Goal: Transaction & Acquisition: Purchase product/service

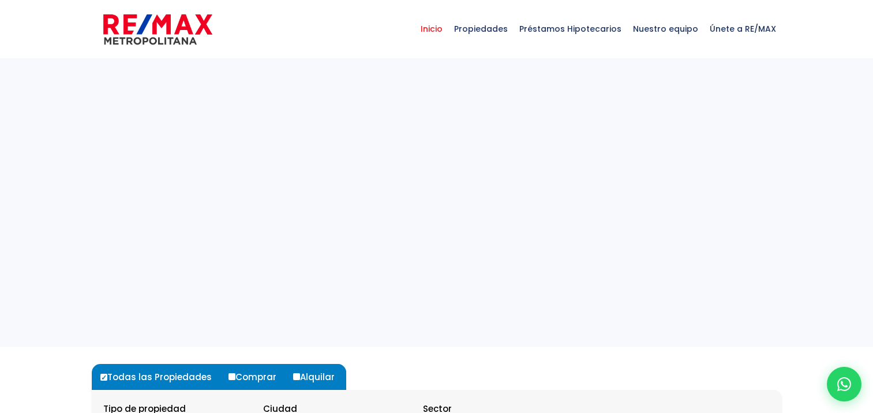
select select
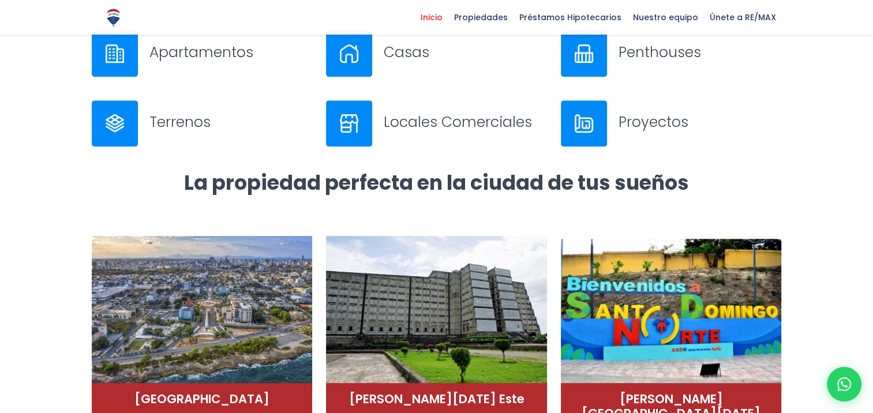
scroll to position [346, 0]
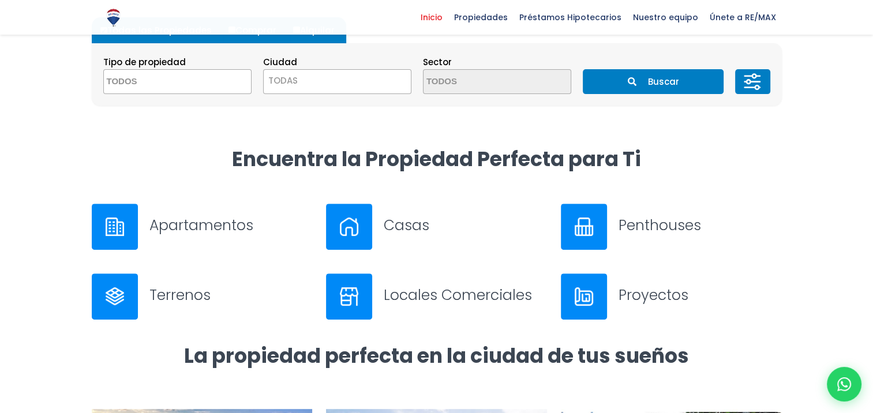
click at [353, 221] on img at bounding box center [349, 227] width 18 height 18
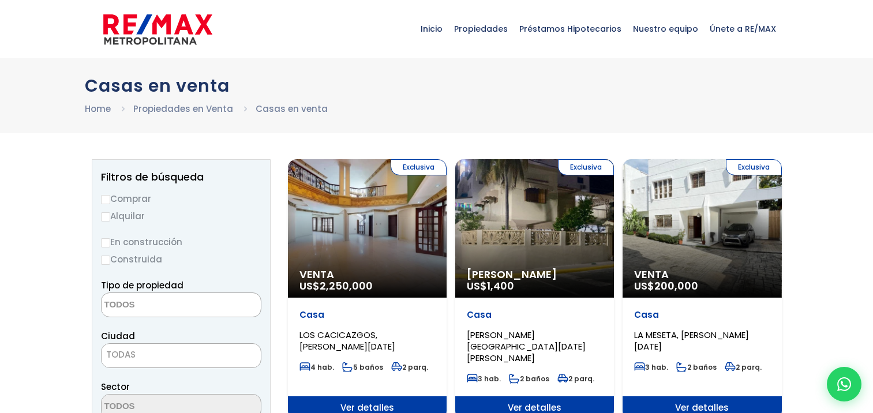
select select
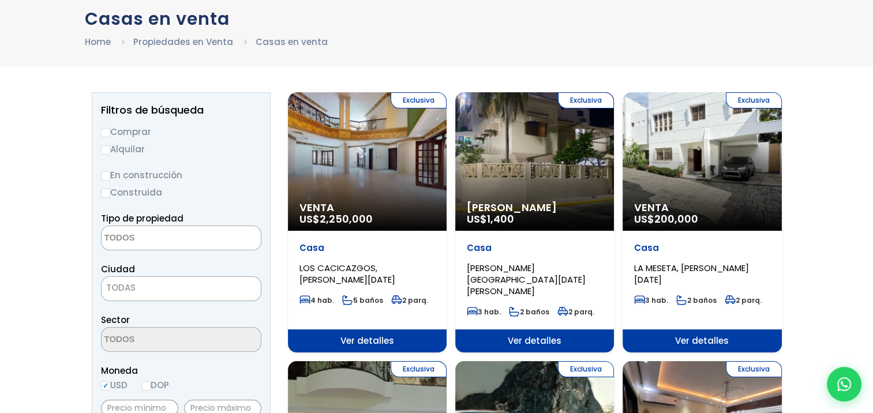
scroll to position [58, 0]
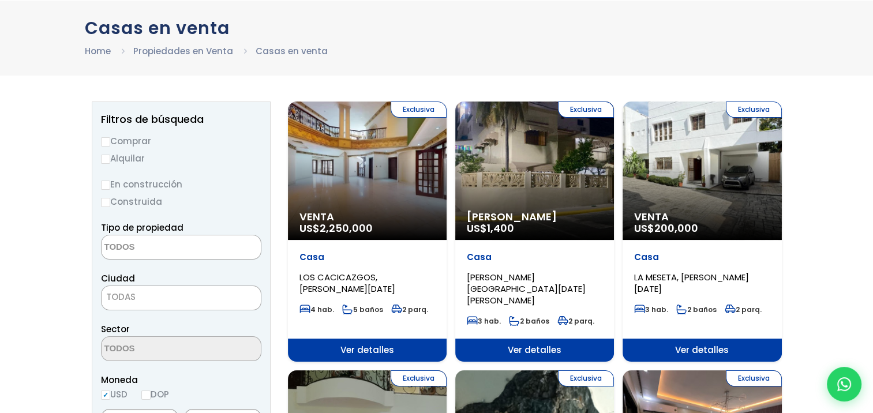
click at [131, 142] on label "Comprar" at bounding box center [181, 141] width 160 height 14
click at [110, 142] on input "Comprar" at bounding box center [105, 141] width 9 height 9
radio input "true"
click at [126, 248] on textarea "Search" at bounding box center [158, 248] width 112 height 25
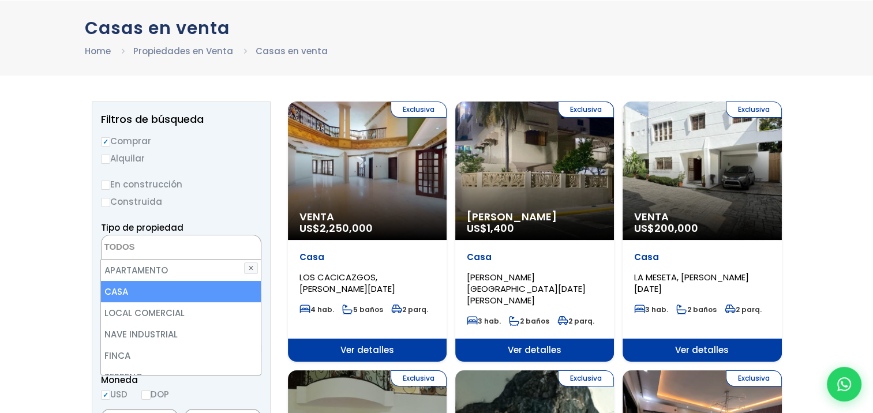
click at [114, 290] on li "CASA" at bounding box center [180, 291] width 159 height 21
select select "house"
click at [136, 291] on li "CASA" at bounding box center [180, 291] width 159 height 21
click at [117, 291] on li "CASA" at bounding box center [180, 291] width 159 height 21
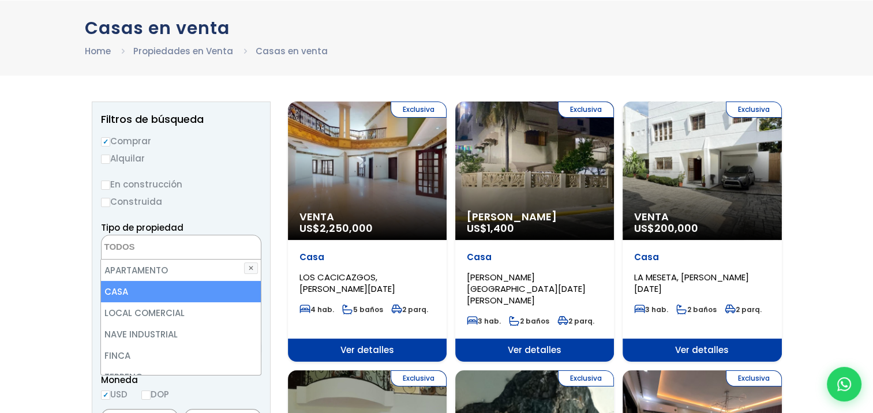
select select "house"
click at [117, 291] on li "CASA" at bounding box center [180, 291] width 159 height 21
select select "house"
click at [119, 289] on li "CASA" at bounding box center [180, 291] width 159 height 21
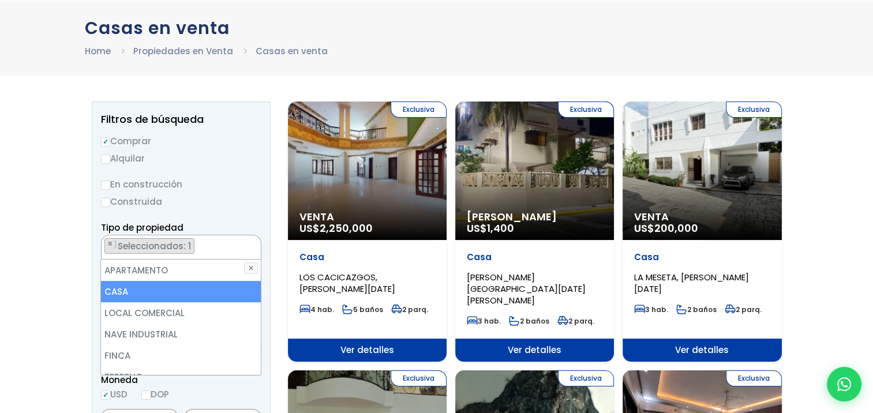
click at [119, 289] on li "CASA" at bounding box center [180, 291] width 159 height 21
select select "house"
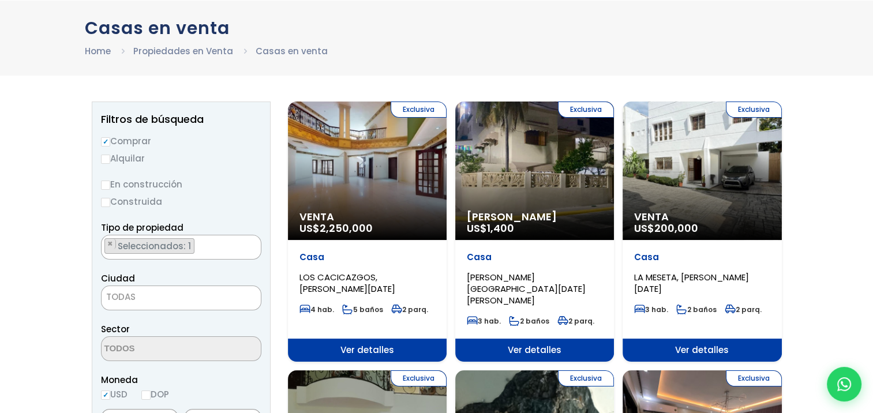
click at [129, 298] on span "TODAS" at bounding box center [120, 297] width 29 height 12
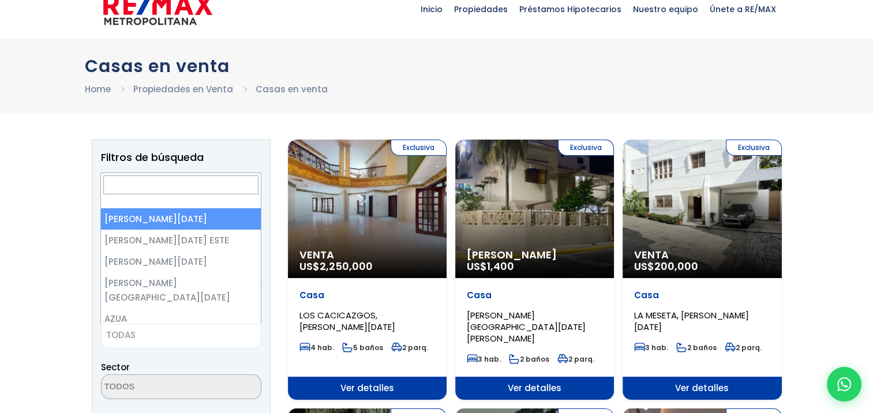
scroll to position [0, 0]
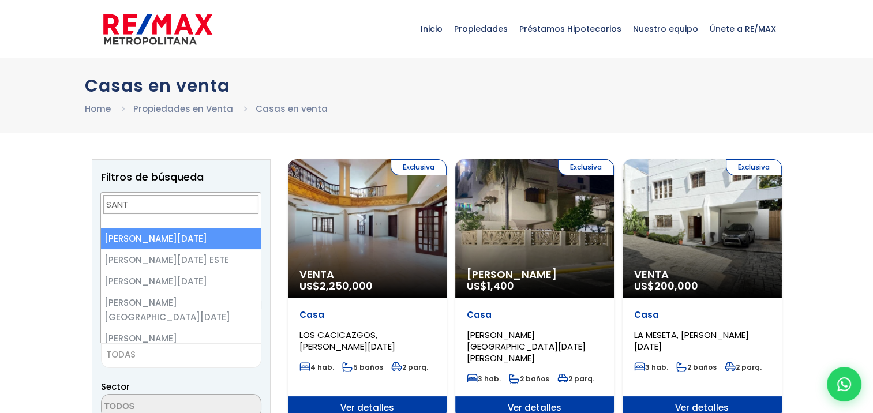
type input "SANT"
select select "1"
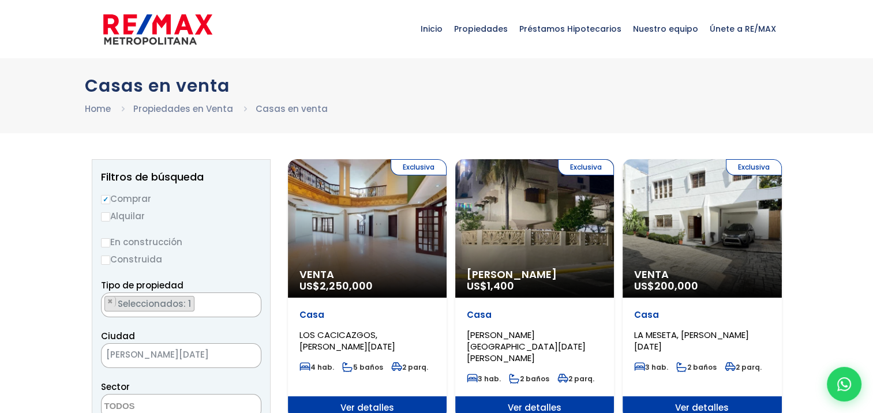
scroll to position [173, 0]
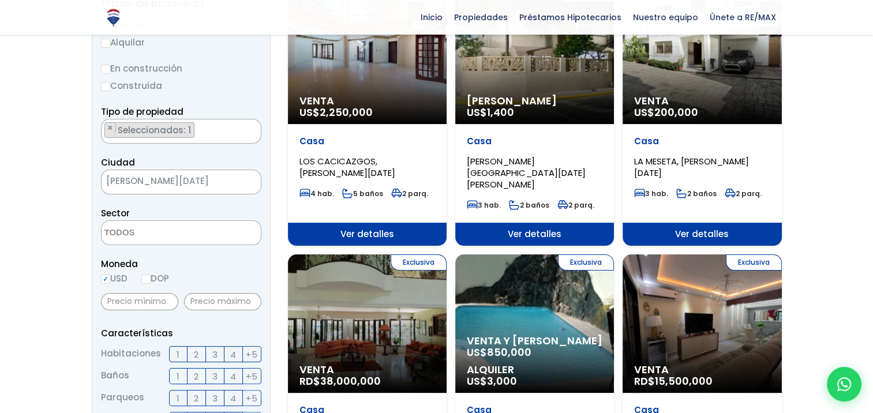
click at [135, 237] on textarea "Search" at bounding box center [158, 233] width 112 height 25
click at [151, 279] on input "DOP" at bounding box center [145, 279] width 9 height 9
radio input "true"
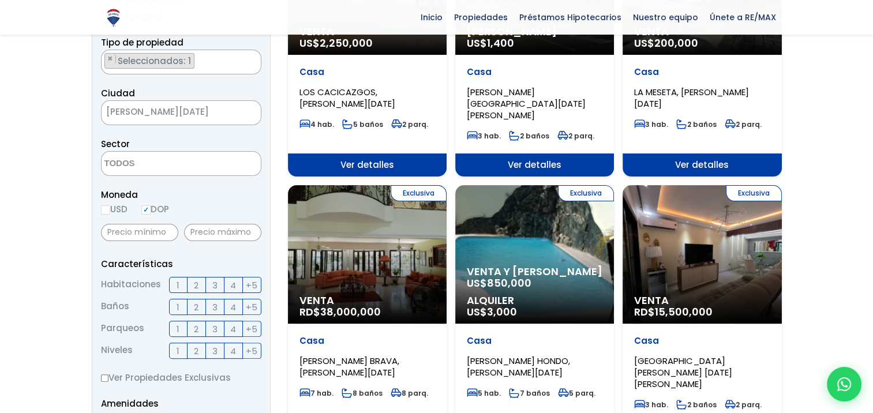
scroll to position [289, 0]
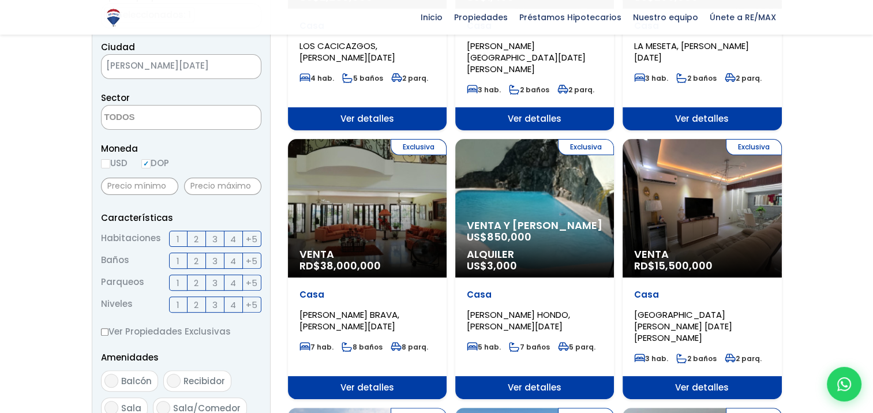
click at [217, 238] on span "3" at bounding box center [214, 239] width 5 height 14
click at [0, 0] on input "3" at bounding box center [0, 0] width 0 height 0
click at [200, 261] on label "2" at bounding box center [197, 261] width 18 height 16
click at [0, 0] on input "2" at bounding box center [0, 0] width 0 height 0
click at [199, 285] on label "2" at bounding box center [197, 283] width 18 height 16
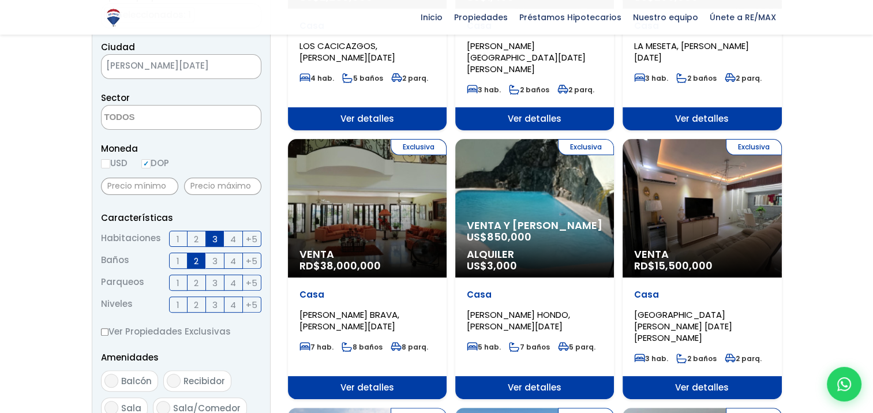
click at [0, 0] on input "2" at bounding box center [0, 0] width 0 height 0
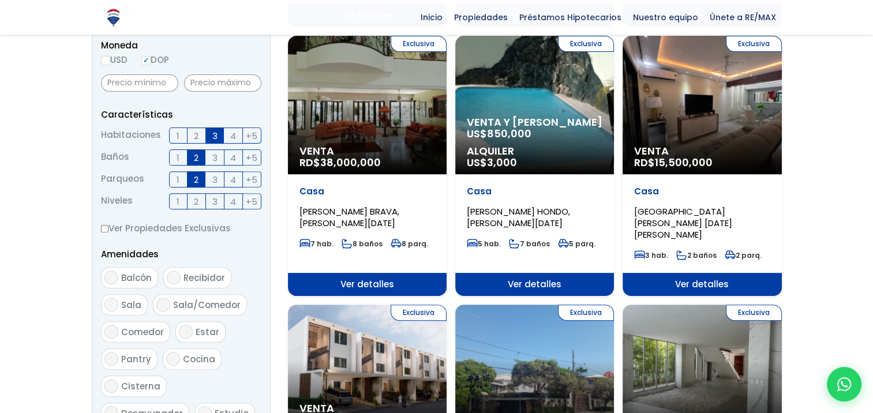
scroll to position [404, 0]
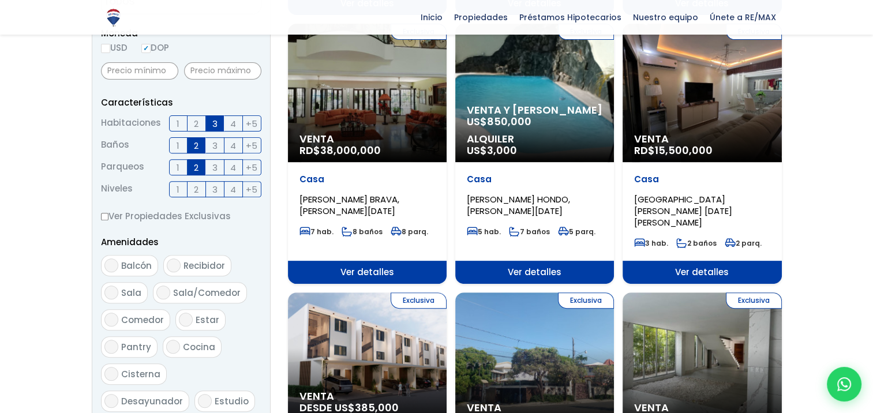
click at [130, 268] on span "Balcón" at bounding box center [136, 266] width 31 height 12
click at [118, 268] on input "Balcón" at bounding box center [111, 266] width 14 height 14
checkbox input "true"
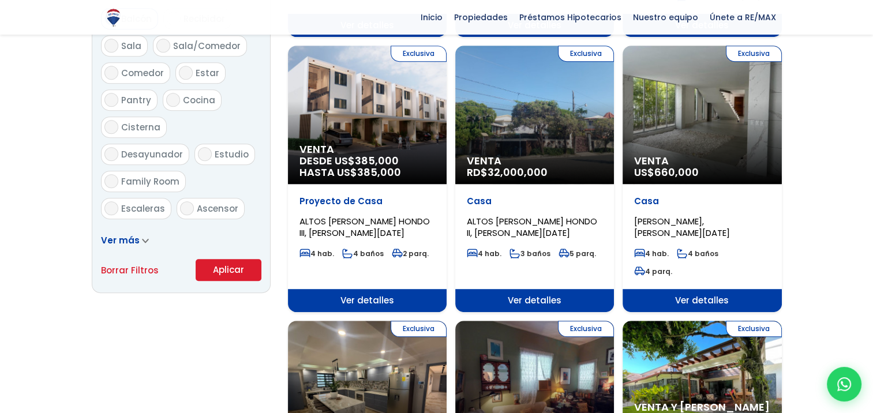
scroll to position [635, 0]
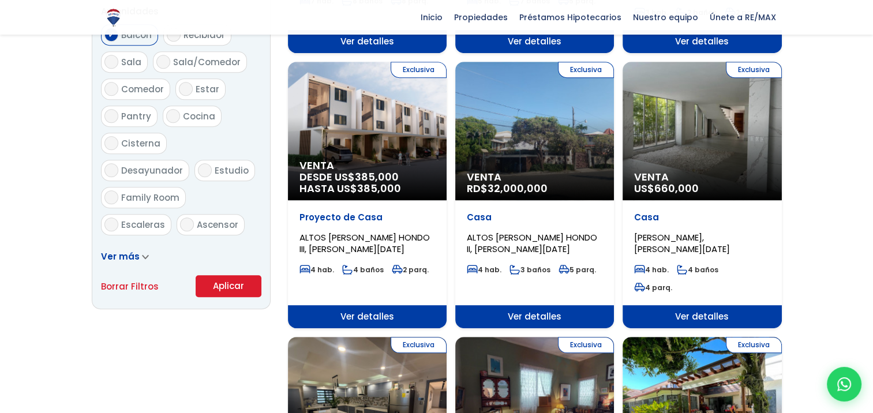
click at [225, 285] on button "Aplicar" at bounding box center [229, 286] width 66 height 22
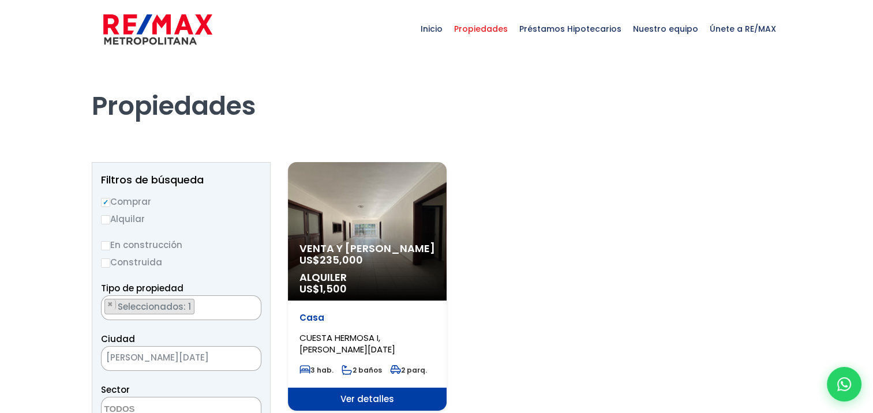
click at [149, 301] on span "Seleccionados: 1" at bounding box center [155, 307] width 77 height 12
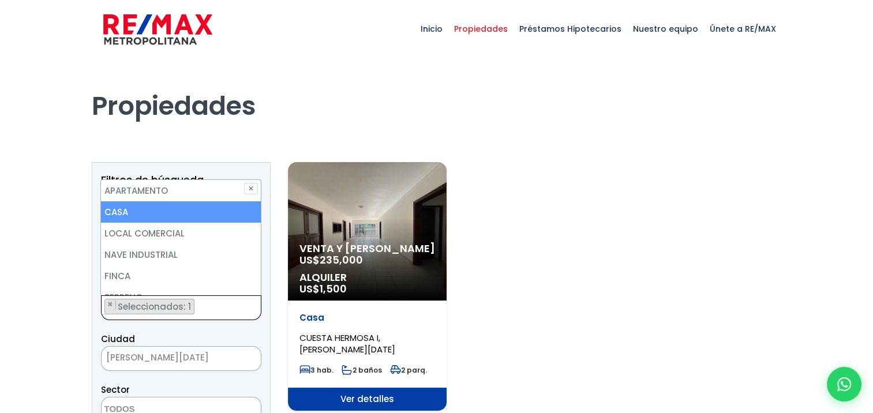
click at [139, 208] on li "CASA" at bounding box center [180, 211] width 159 height 21
select select
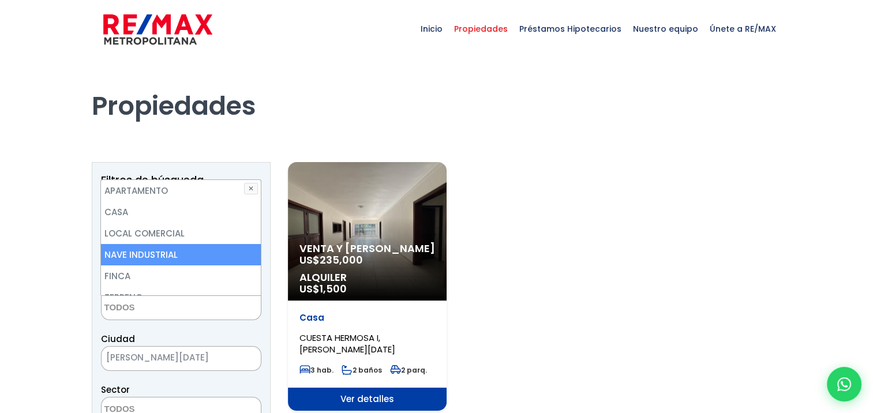
scroll to position [115, 0]
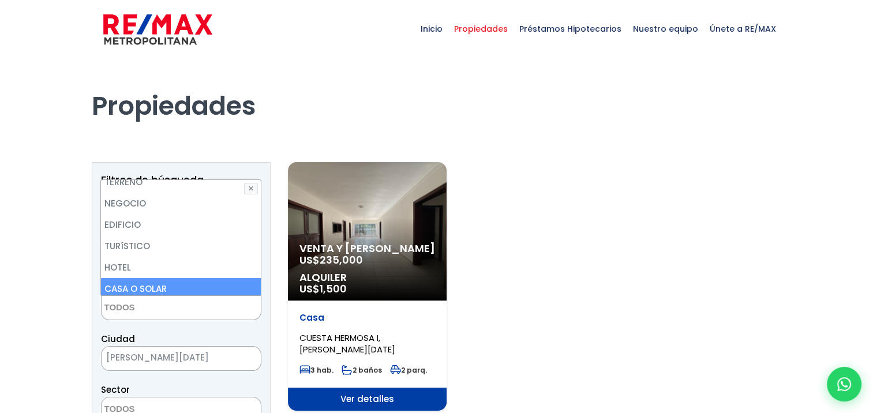
click at [129, 357] on span "[PERSON_NAME][DATE]" at bounding box center [167, 358] width 130 height 16
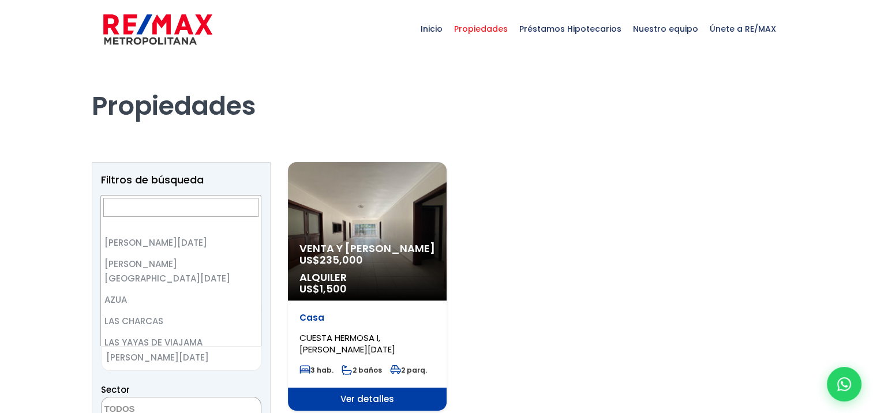
scroll to position [0, 0]
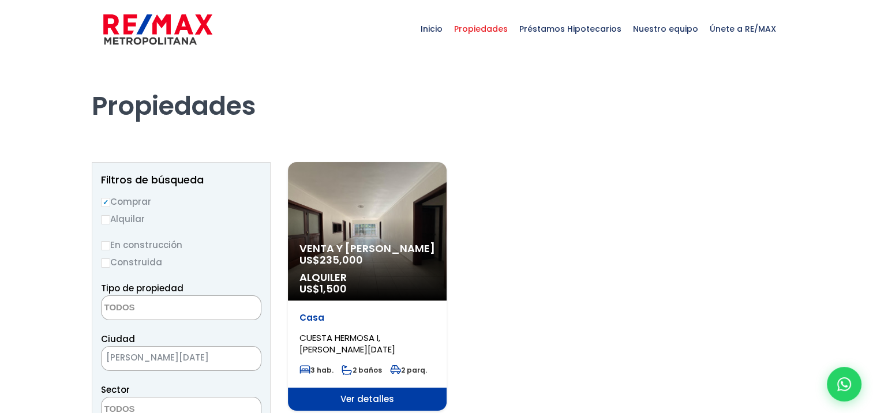
drag, startPoint x: 0, startPoint y: 160, endPoint x: 12, endPoint y: 173, distance: 17.6
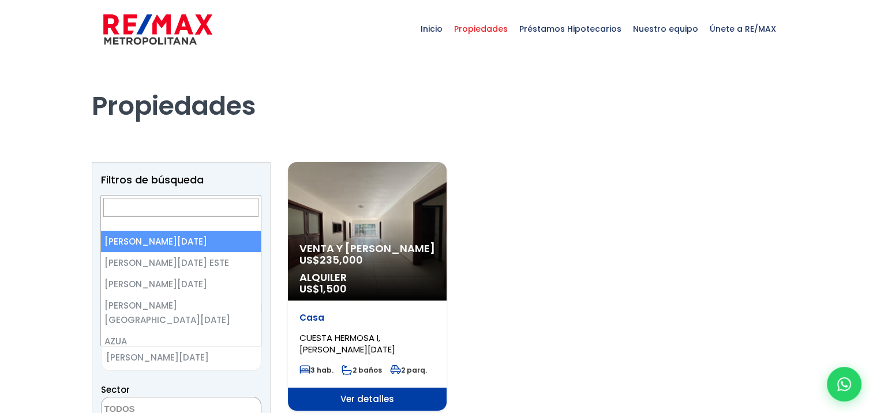
click at [162, 356] on span "SANTO DOMINGO DE GUZMÁN" at bounding box center [167, 358] width 130 height 16
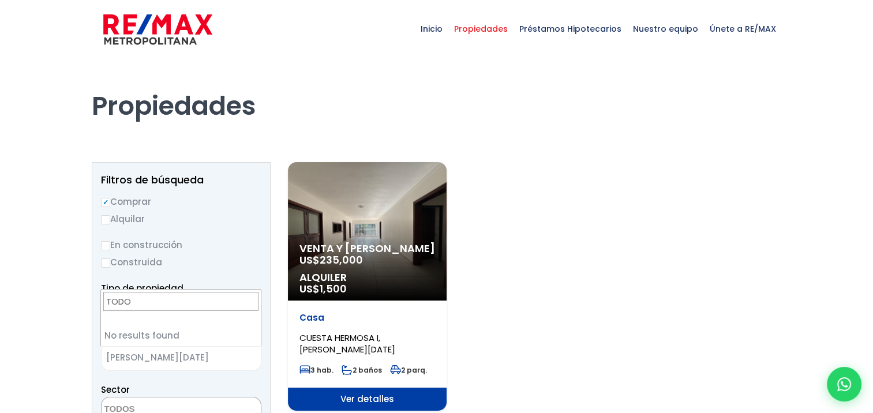
type input "TODOS"
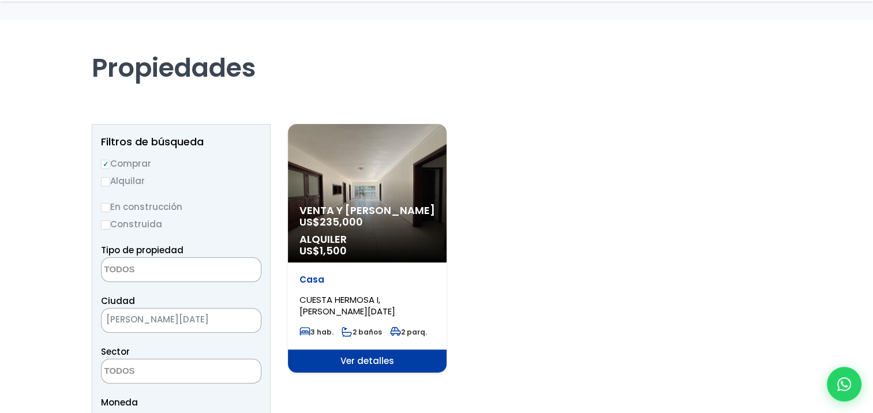
scroll to position [115, 0]
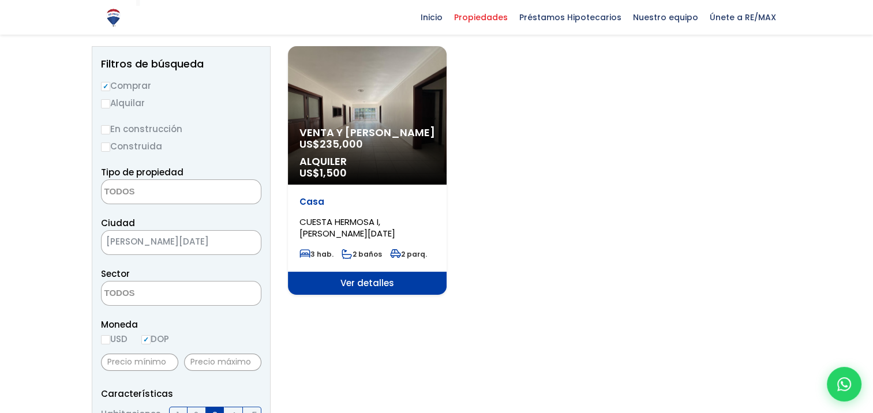
click at [167, 250] on span "× SANTO DOMINGO DE GUZMÁN" at bounding box center [181, 242] width 160 height 25
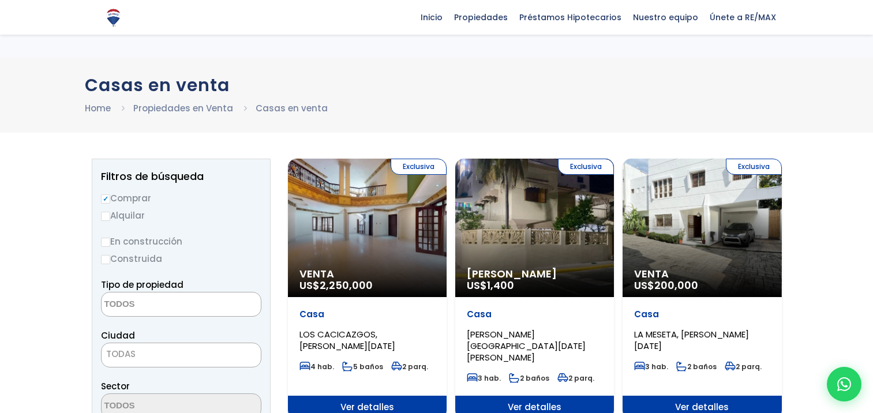
select select "house"
select select "1"
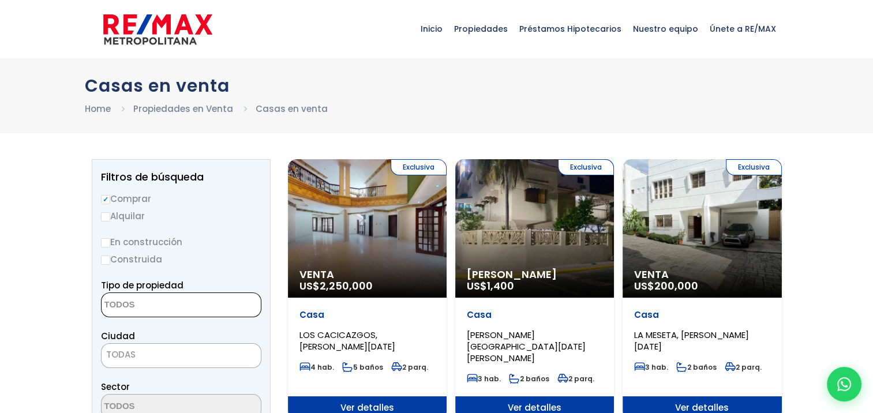
click at [144, 307] on textarea "Search" at bounding box center [158, 305] width 112 height 25
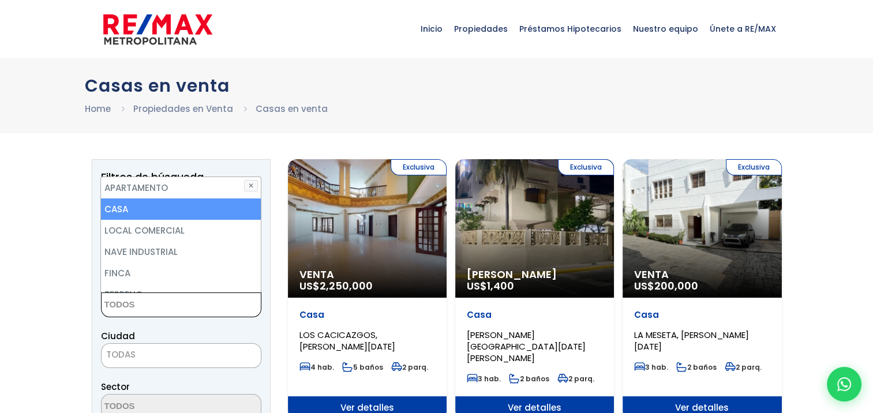
click at [121, 208] on li "CASA" at bounding box center [180, 209] width 159 height 21
select select
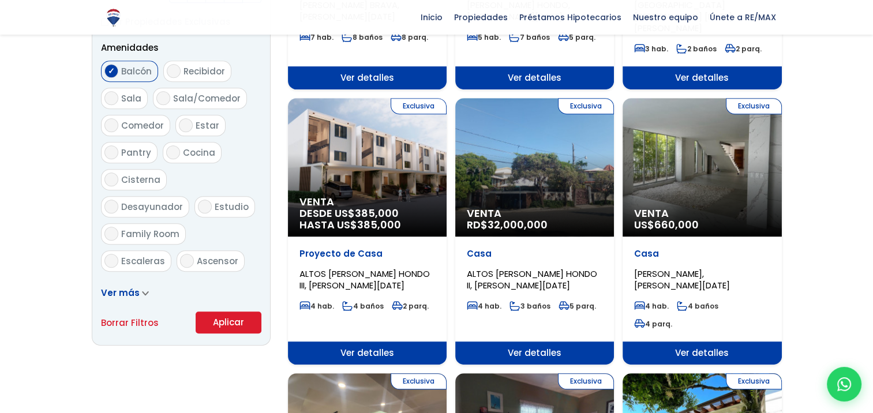
scroll to position [635, 0]
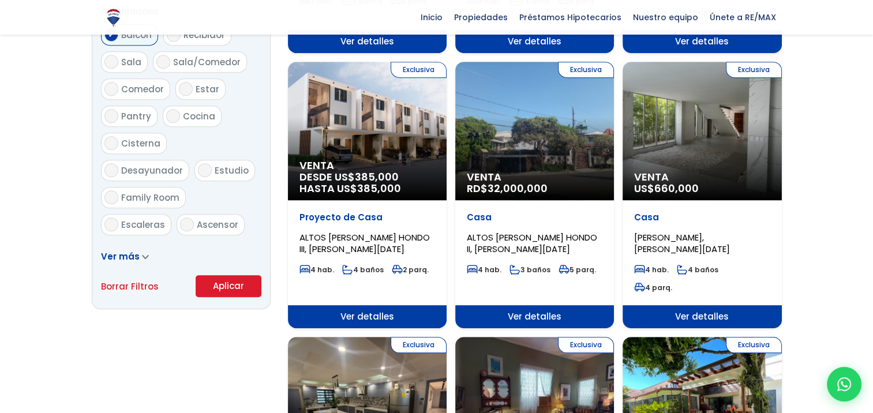
click at [222, 287] on button "Aplicar" at bounding box center [229, 286] width 66 height 22
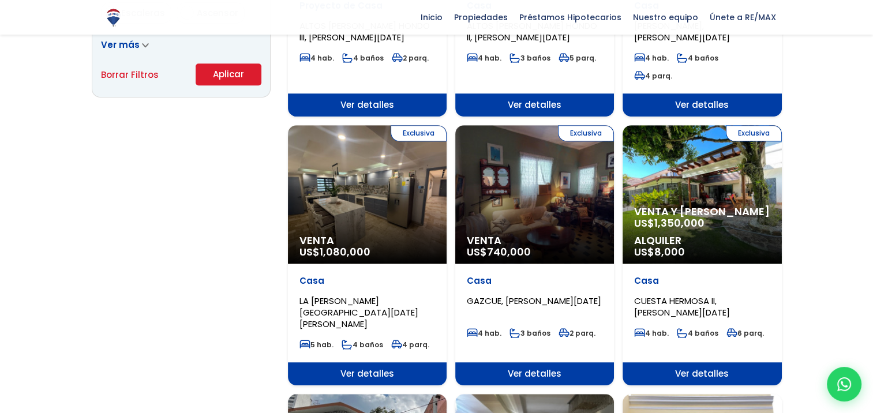
scroll to position [878, 0]
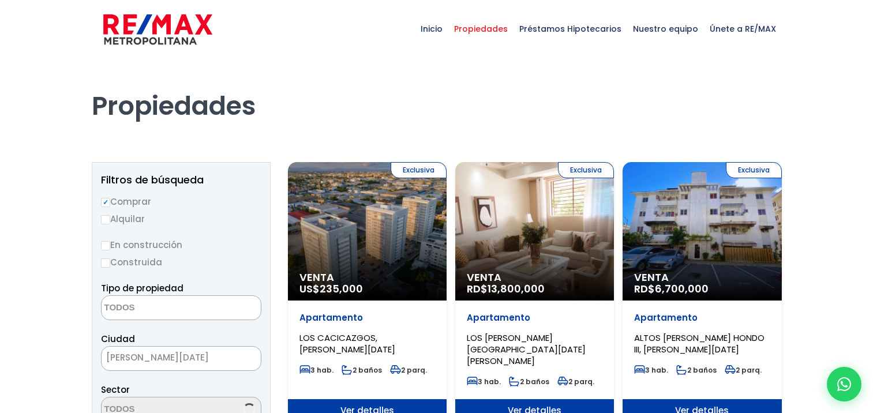
select select
click at [447, 240] on div "Exclusiva Venta RD$ 13,800,000" at bounding box center [367, 231] width 159 height 139
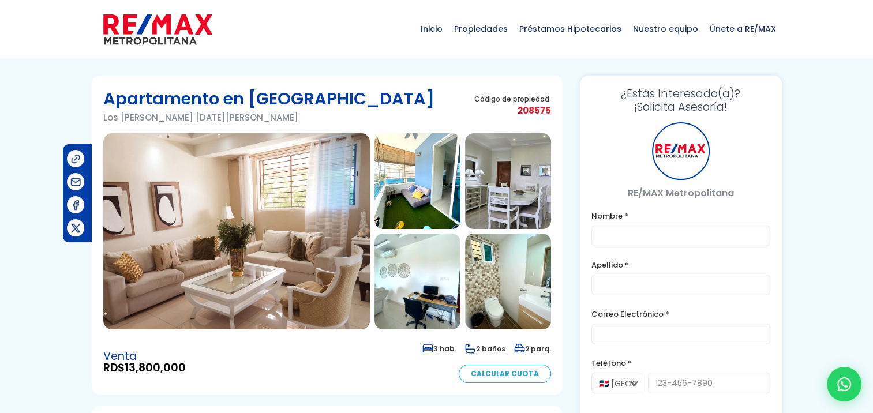
click at [282, 207] on img at bounding box center [236, 231] width 267 height 196
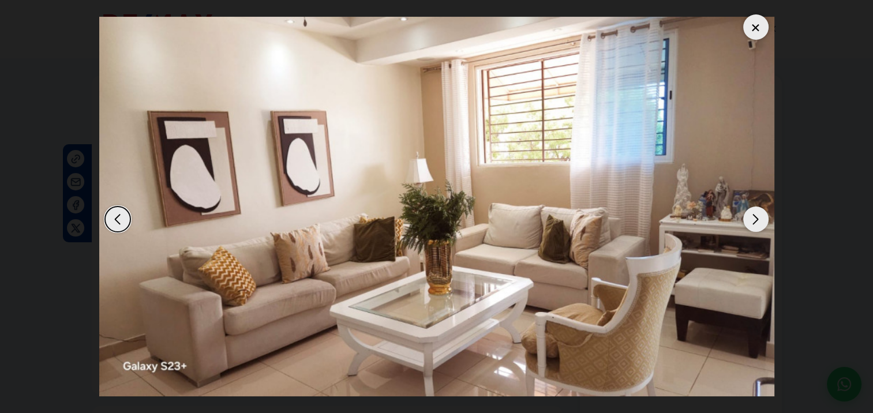
click at [760, 216] on div "Next slide" at bounding box center [756, 219] width 25 height 25
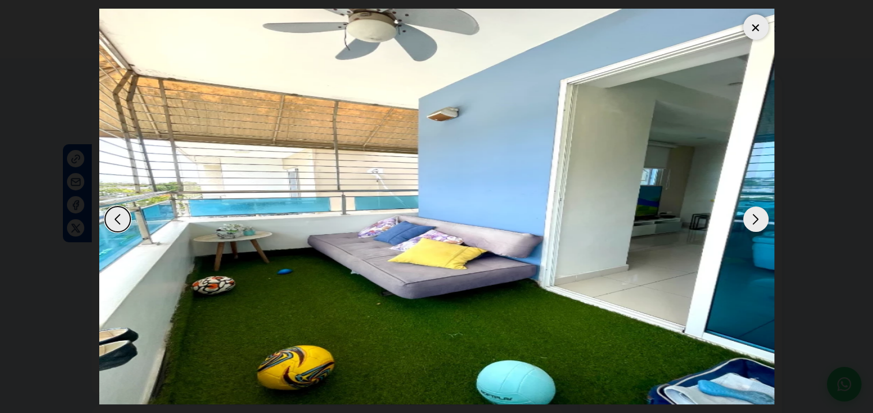
click at [760, 216] on div "Next slide" at bounding box center [756, 219] width 25 height 25
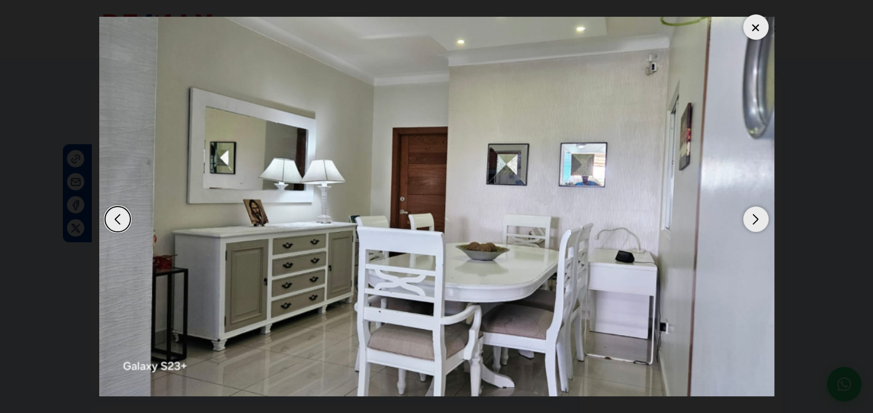
click at [760, 216] on div "Next slide" at bounding box center [756, 219] width 25 height 25
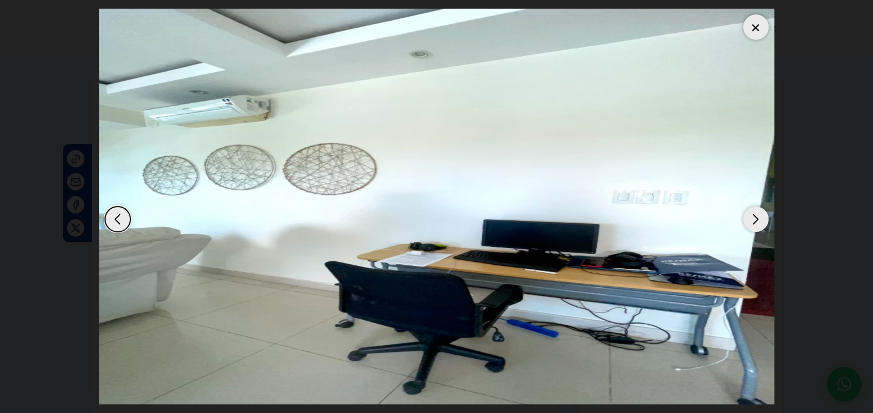
click at [760, 216] on div "Next slide" at bounding box center [756, 219] width 25 height 25
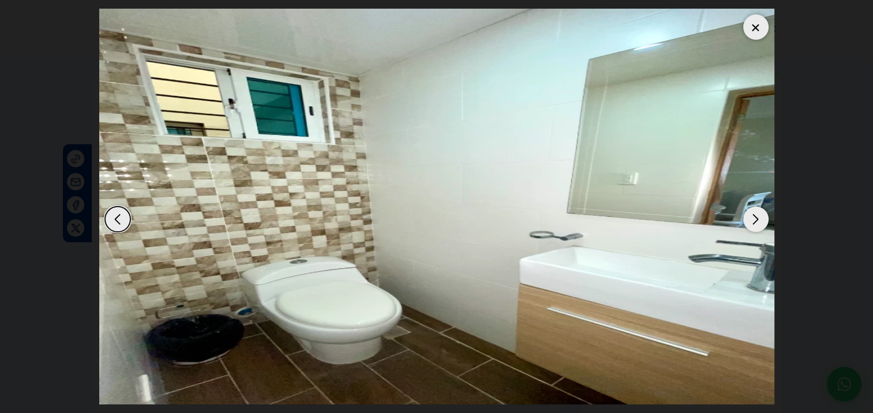
click at [760, 216] on div "Next slide" at bounding box center [756, 219] width 25 height 25
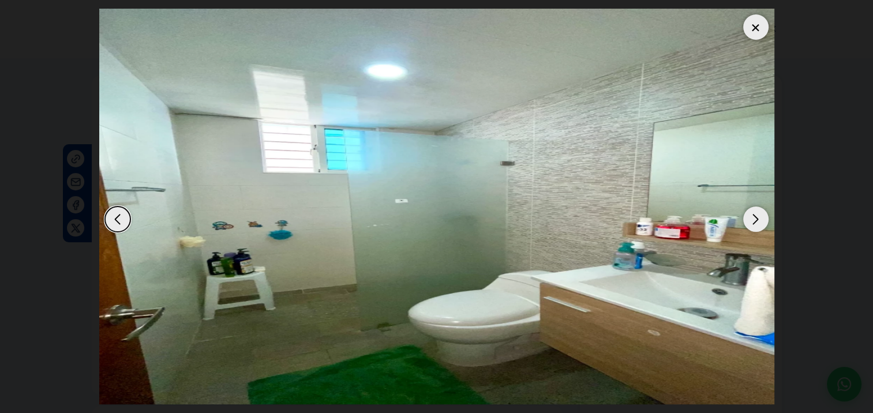
click at [760, 216] on div "Next slide" at bounding box center [756, 219] width 25 height 25
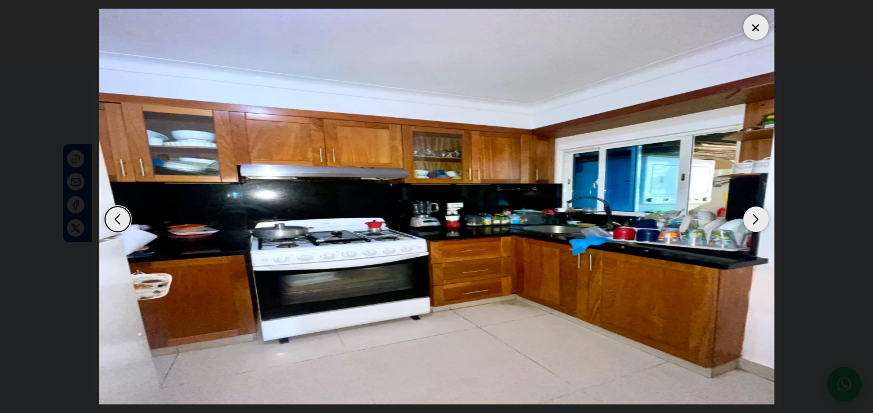
click at [760, 216] on div "Next slide" at bounding box center [756, 219] width 25 height 25
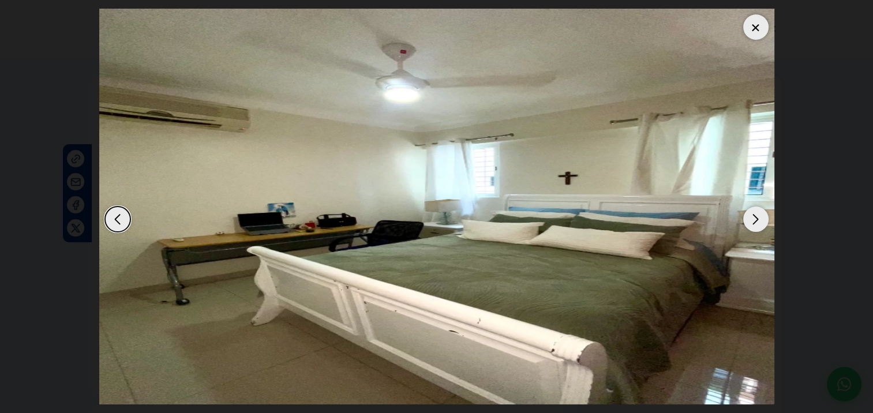
click at [760, 216] on div "Next slide" at bounding box center [756, 219] width 25 height 25
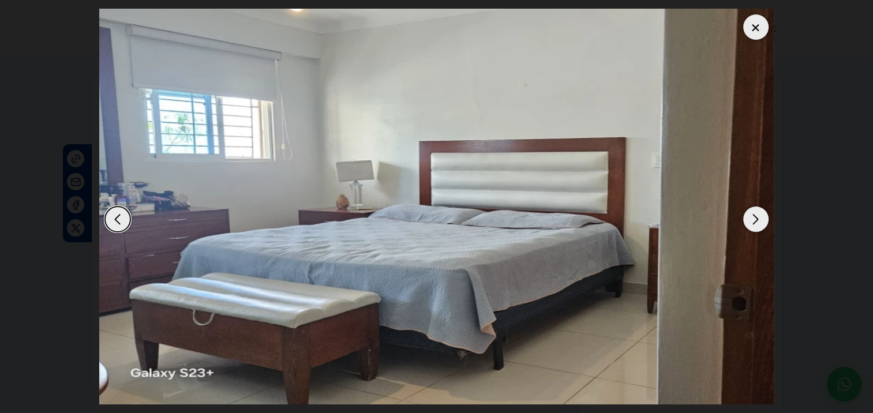
click at [760, 216] on div "Next slide" at bounding box center [756, 219] width 25 height 25
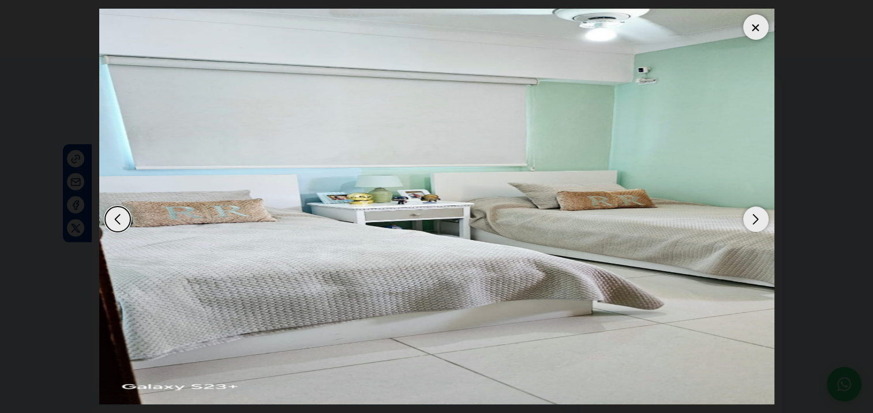
click at [760, 216] on div "Next slide" at bounding box center [756, 219] width 25 height 25
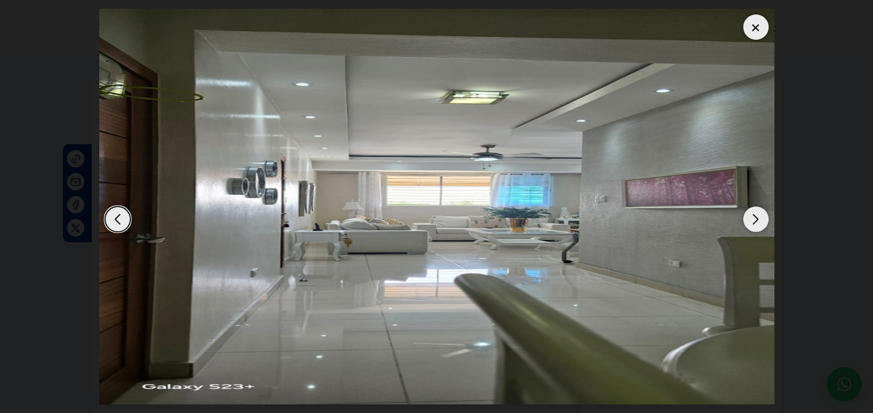
click at [760, 216] on div "Next slide" at bounding box center [756, 219] width 25 height 25
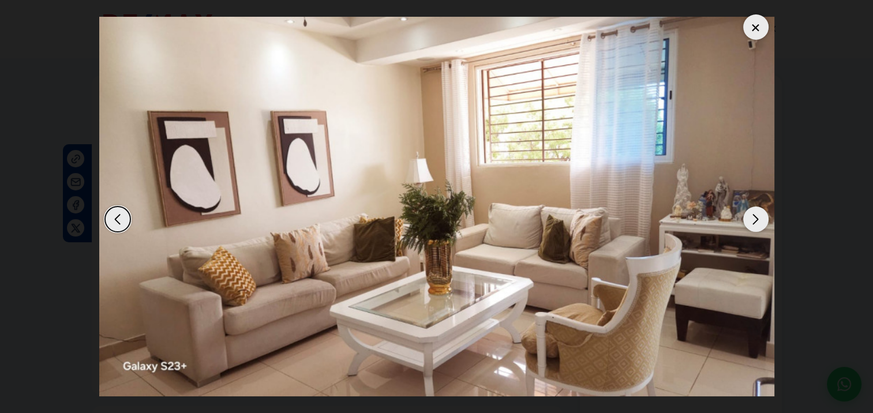
click at [760, 216] on div "Next slide" at bounding box center [756, 219] width 25 height 25
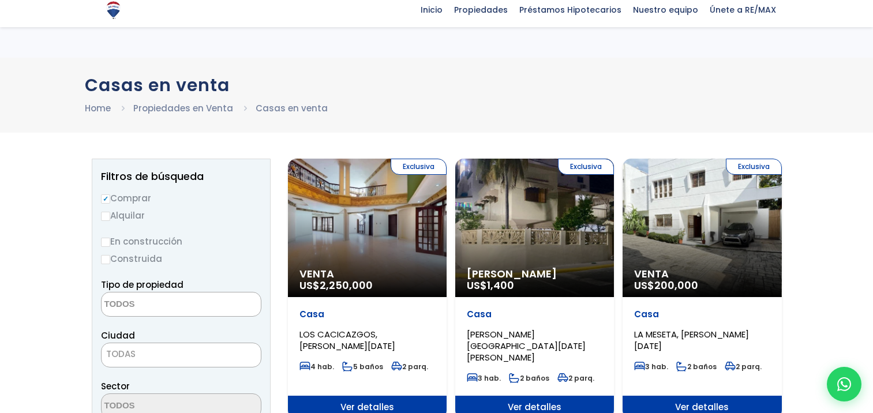
select select
select select "1"
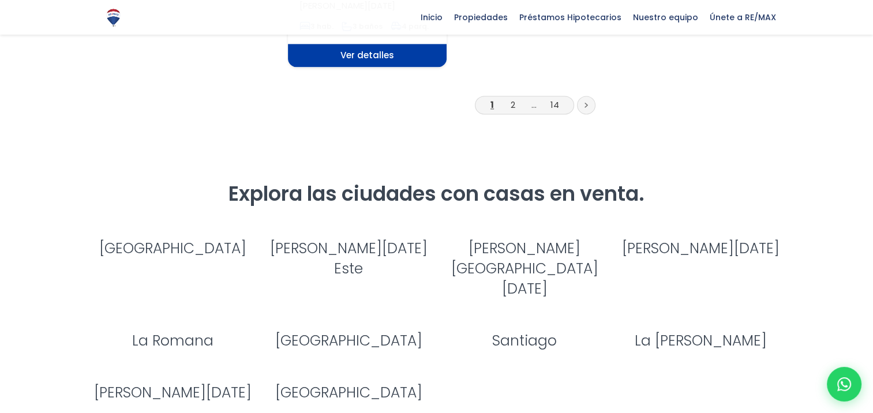
scroll to position [1683, 0]
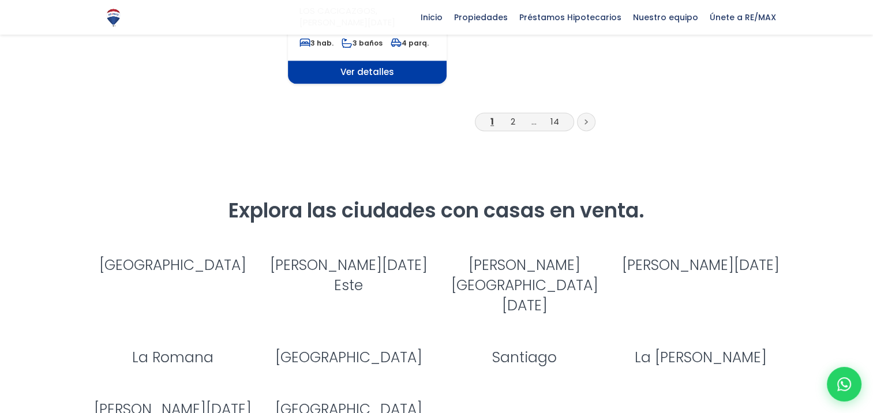
click at [193, 255] on link "Distrito Nacional" at bounding box center [172, 265] width 147 height 20
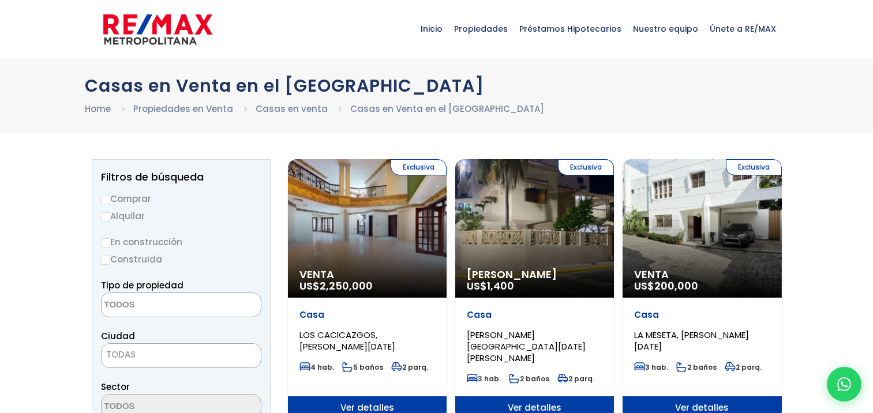
select select
click at [129, 197] on label "Comprar" at bounding box center [181, 199] width 160 height 14
click at [110, 197] on input "Comprar" at bounding box center [105, 199] width 9 height 9
radio input "true"
click at [147, 304] on textarea "Search" at bounding box center [158, 305] width 112 height 25
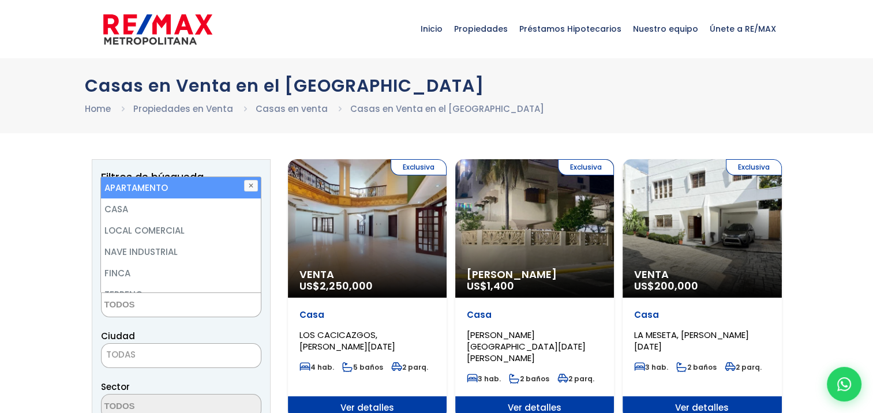
click at [133, 185] on li "APARTAMENTO" at bounding box center [180, 187] width 159 height 21
select select "apartment"
click at [128, 187] on li "APARTAMENTO" at bounding box center [180, 187] width 159 height 21
select select
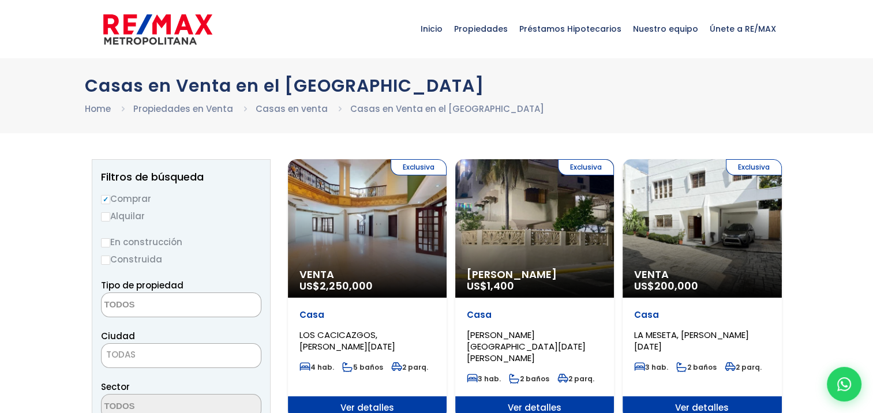
click at [0, 225] on html "X Inicio Propiedades Préstamos Hipotecarios Calculadora de préstamos Nuestro eq…" at bounding box center [436, 206] width 873 height 413
click at [132, 312] on textarea "Search" at bounding box center [158, 305] width 112 height 25
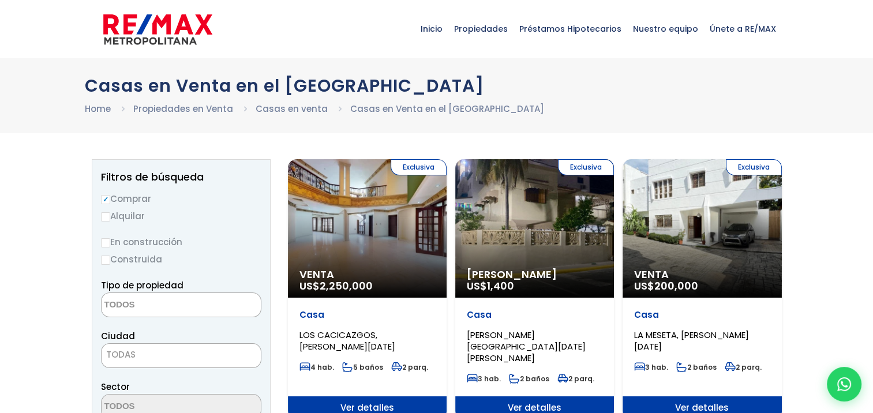
click at [121, 353] on span "TODAS" at bounding box center [120, 355] width 29 height 12
click at [0, 325] on html "X Inicio Propiedades Préstamos Hipotecarios Calculadora de préstamos Nuestro eq…" at bounding box center [436, 206] width 873 height 413
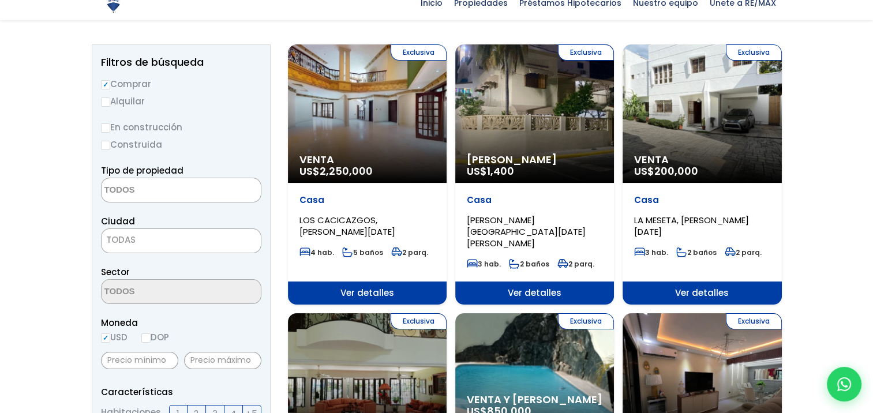
scroll to position [231, 0]
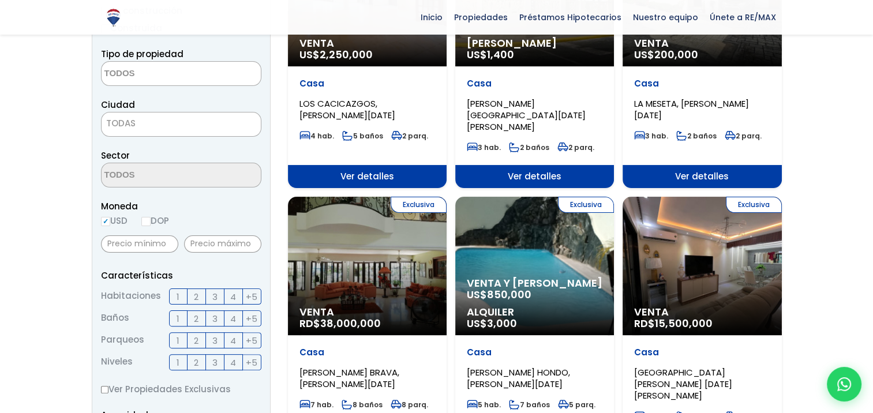
click at [151, 220] on input "DOP" at bounding box center [145, 221] width 9 height 9
radio input "true"
click at [216, 296] on span "3" at bounding box center [214, 297] width 5 height 14
click at [0, 0] on input "3" at bounding box center [0, 0] width 0 height 0
click at [197, 322] on span "2" at bounding box center [196, 319] width 5 height 14
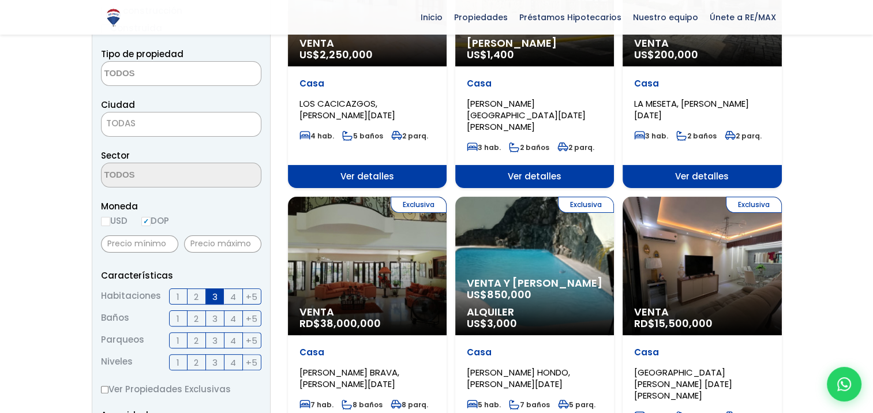
click at [0, 0] on input "2" at bounding box center [0, 0] width 0 height 0
click at [197, 344] on span "2" at bounding box center [196, 341] width 5 height 14
click at [0, 0] on input "2" at bounding box center [0, 0] width 0 height 0
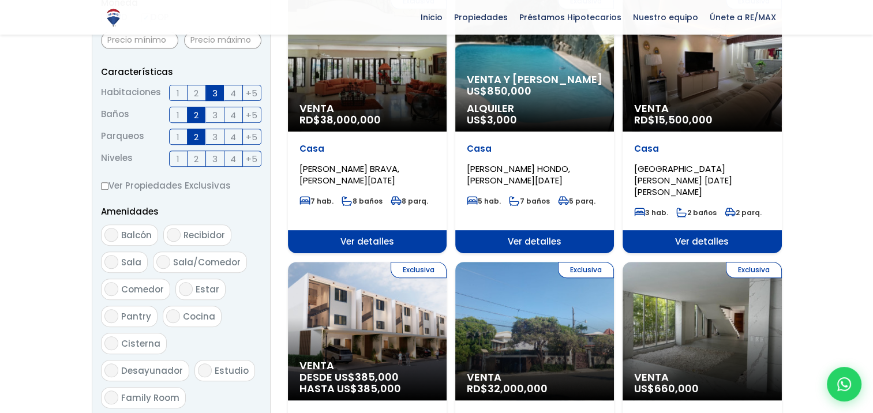
scroll to position [462, 0]
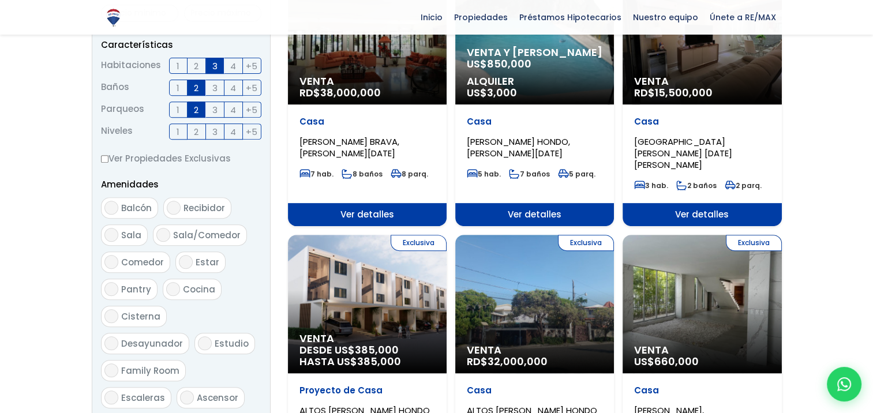
click at [111, 207] on input "Balcón" at bounding box center [111, 208] width 14 height 14
checkbox input "true"
click at [109, 262] on input "Comedor" at bounding box center [111, 262] width 14 height 14
checkbox input "true"
click at [106, 233] on input "Sala" at bounding box center [111, 235] width 14 height 14
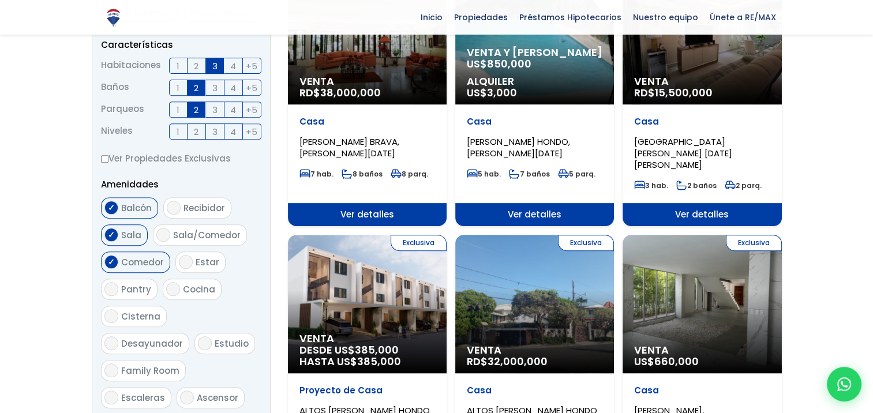
drag, startPoint x: 110, startPoint y: 235, endPoint x: 135, endPoint y: 238, distance: 25.6
click at [110, 235] on input "Sala" at bounding box center [111, 235] width 14 height 14
checkbox input "false"
click at [176, 231] on span "Sala/Comedor" at bounding box center [207, 235] width 68 height 12
click at [170, 231] on input "Sala/Comedor" at bounding box center [163, 235] width 14 height 14
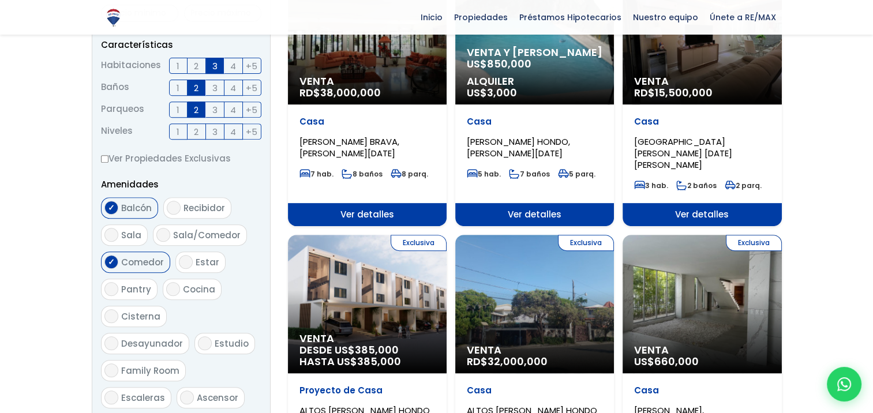
checkbox input "true"
click at [178, 291] on label "Cocina" at bounding box center [192, 289] width 59 height 21
click at [178, 291] on input "Cocina" at bounding box center [173, 289] width 14 height 14
checkbox input "true"
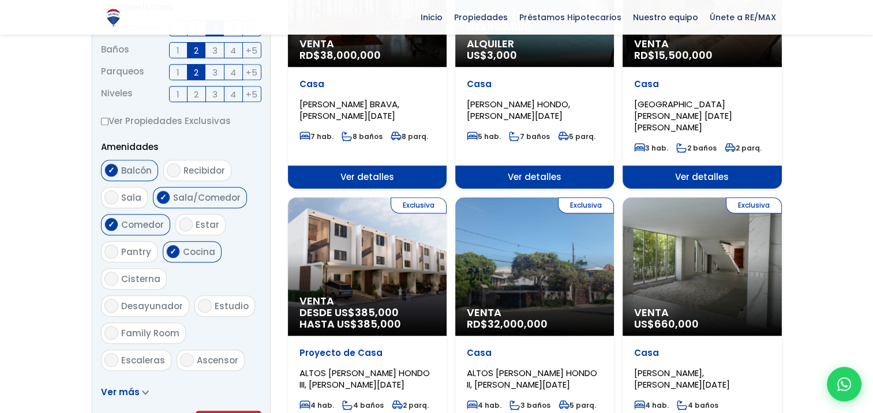
scroll to position [577, 0]
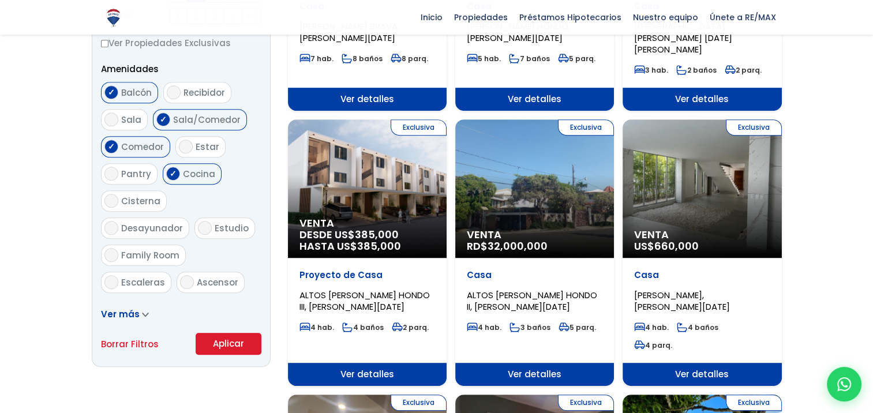
click at [110, 303] on input "Terraza techada" at bounding box center [111, 310] width 14 height 14
checkbox input "true"
click at [214, 337] on button "Aplicar" at bounding box center [229, 344] width 66 height 22
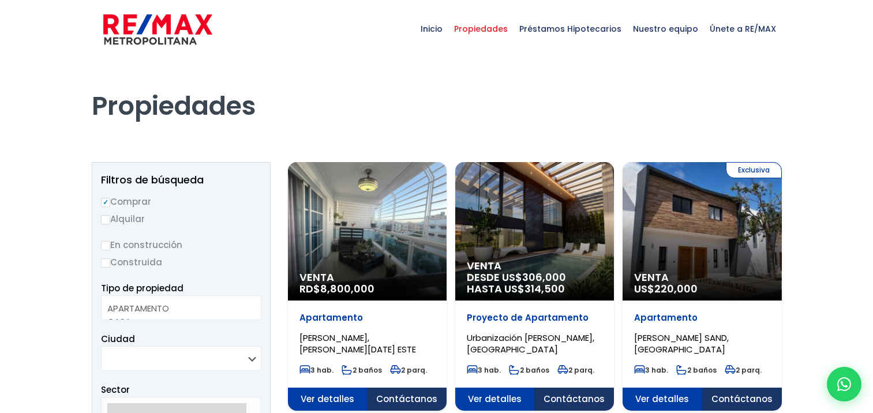
select select
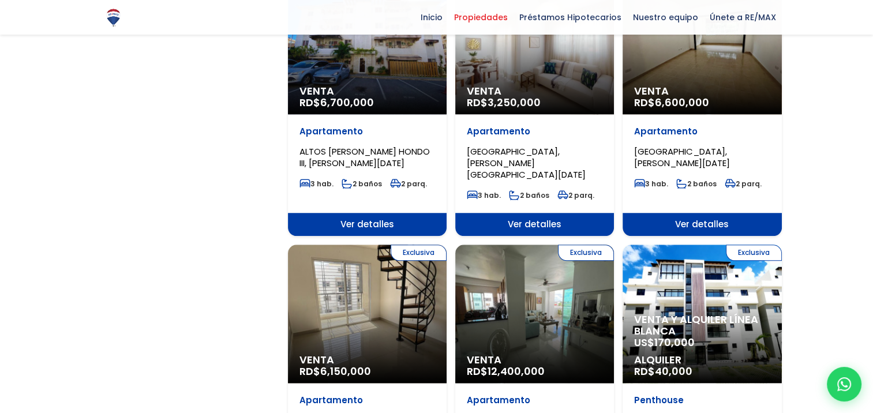
scroll to position [1039, 0]
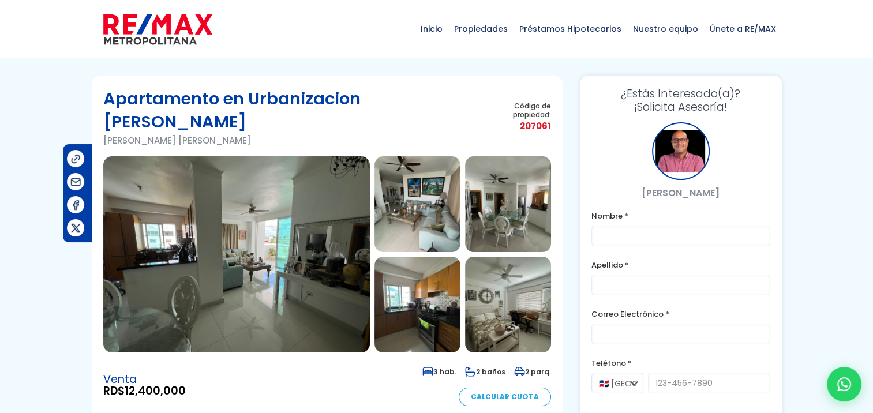
click at [238, 241] on img at bounding box center [236, 254] width 267 height 196
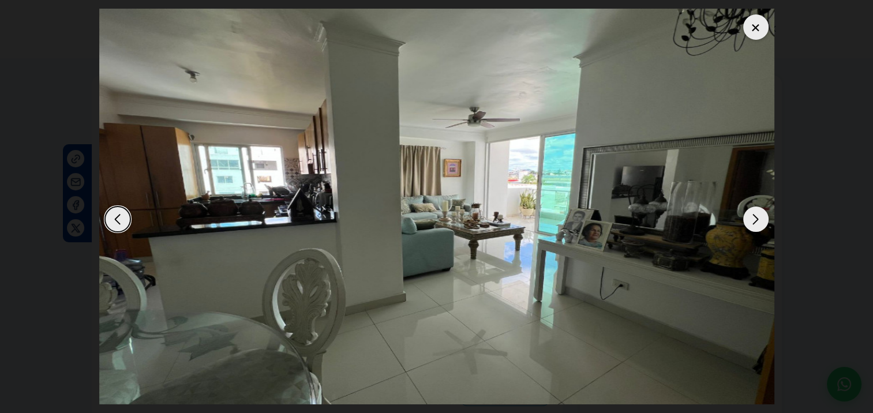
click at [753, 218] on div "Next slide" at bounding box center [756, 219] width 25 height 25
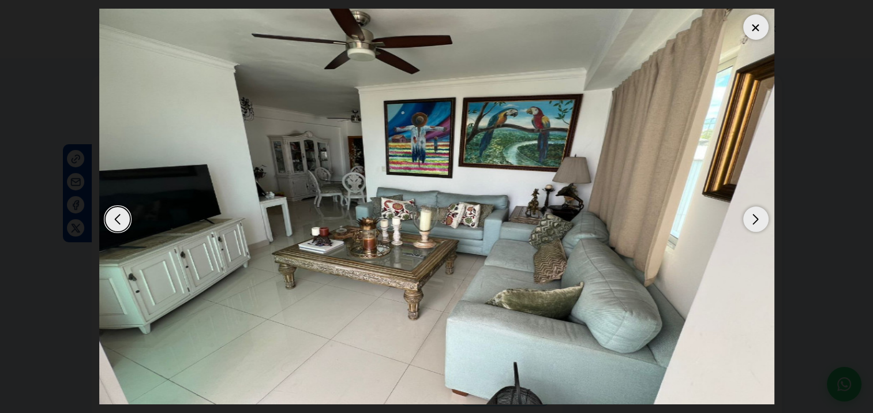
click at [753, 218] on div "Next slide" at bounding box center [756, 219] width 25 height 25
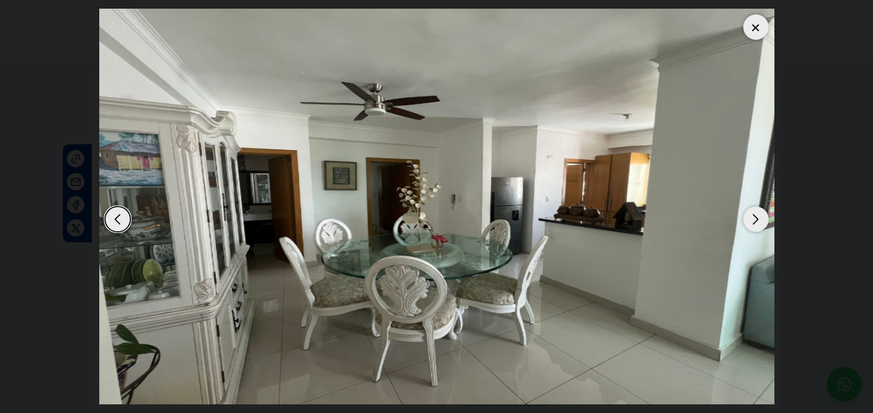
click at [753, 218] on div "Next slide" at bounding box center [756, 219] width 25 height 25
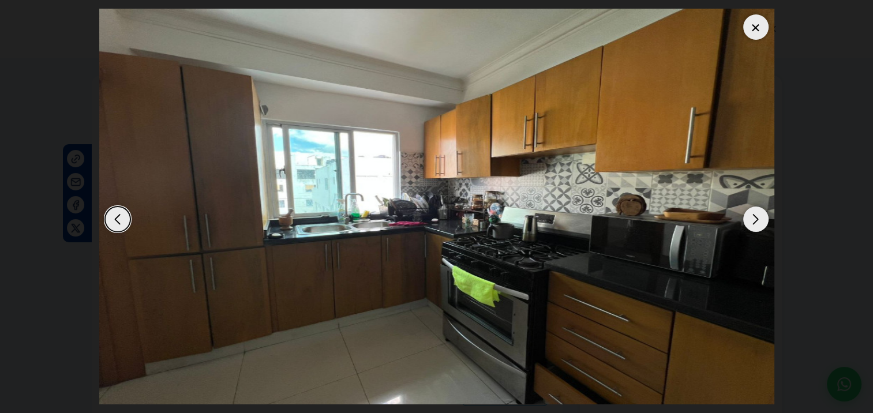
click at [753, 218] on div "Next slide" at bounding box center [756, 219] width 25 height 25
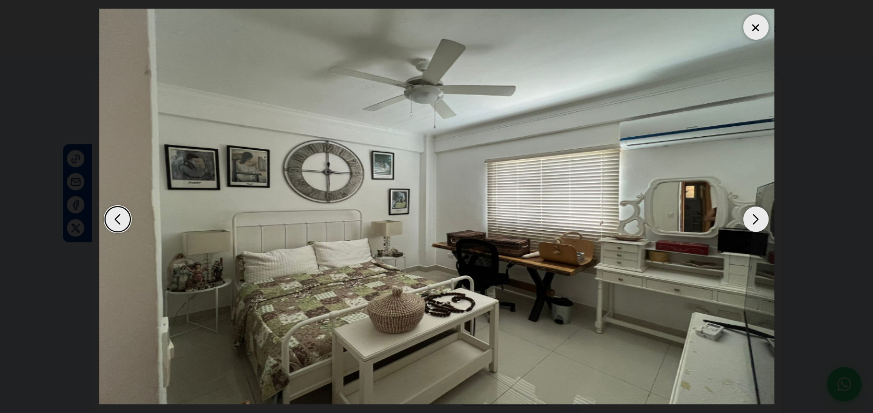
click at [753, 218] on div "Next slide" at bounding box center [756, 219] width 25 height 25
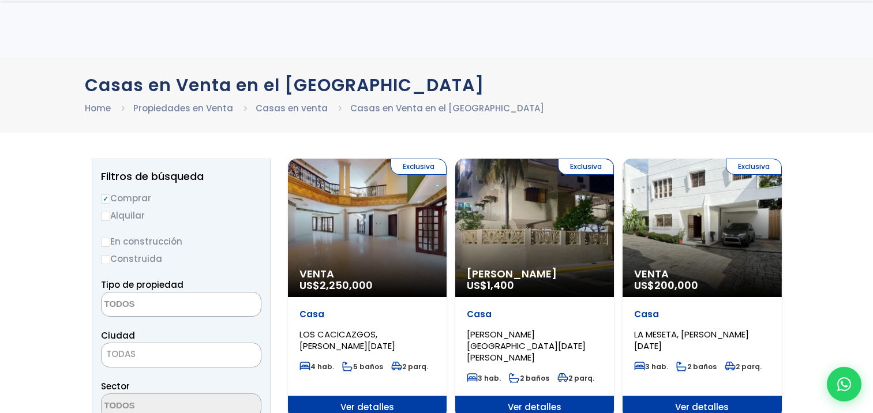
select select
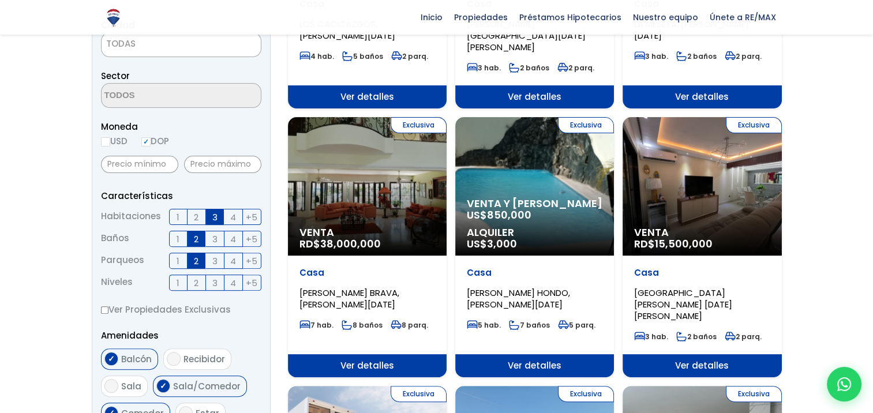
scroll to position [346, 0]
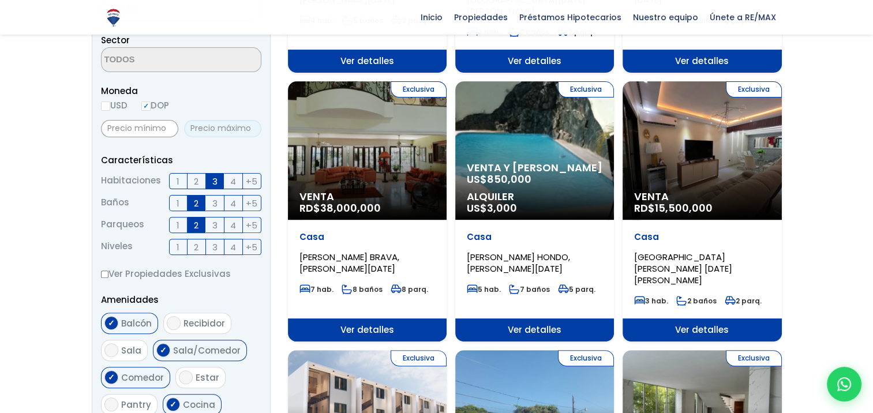
click at [204, 132] on input "text" at bounding box center [222, 128] width 77 height 17
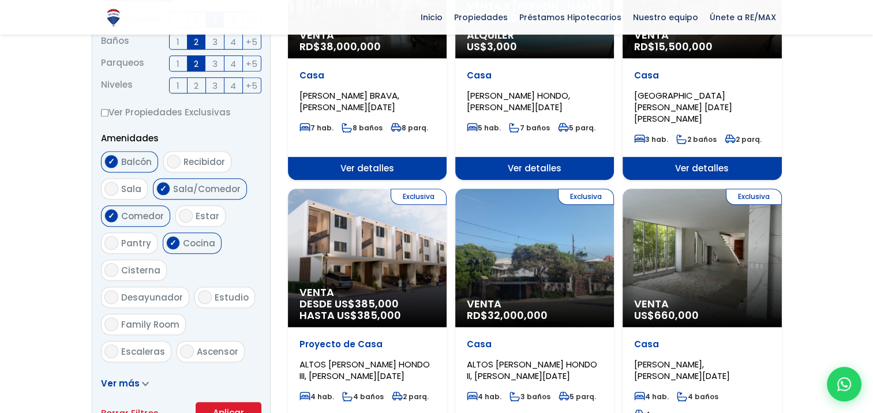
scroll to position [577, 0]
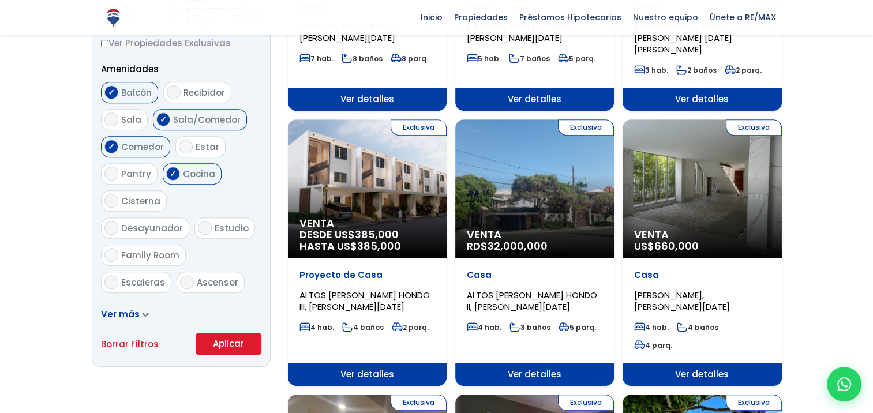
type input "15,000,000"
click at [227, 344] on button "Aplicar" at bounding box center [229, 344] width 66 height 22
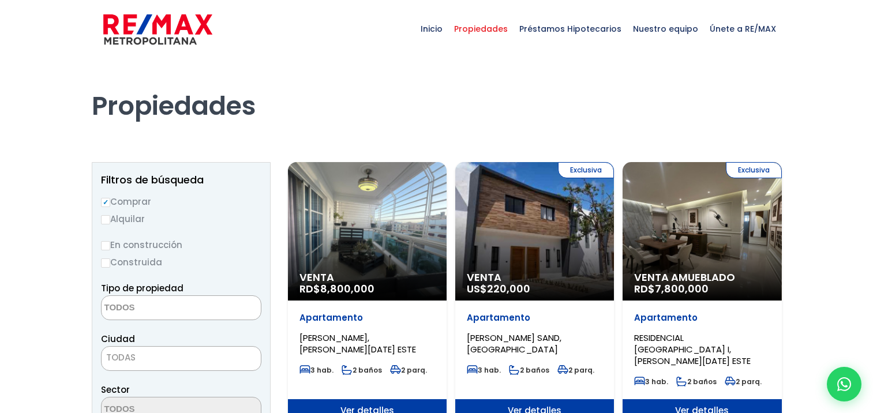
select select
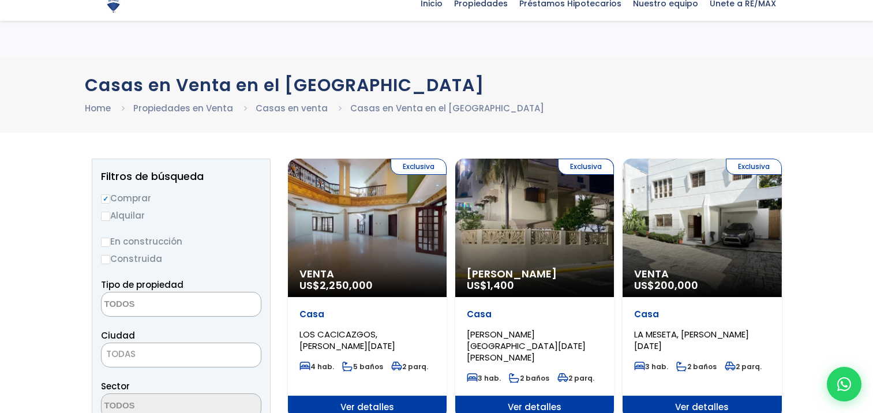
select select
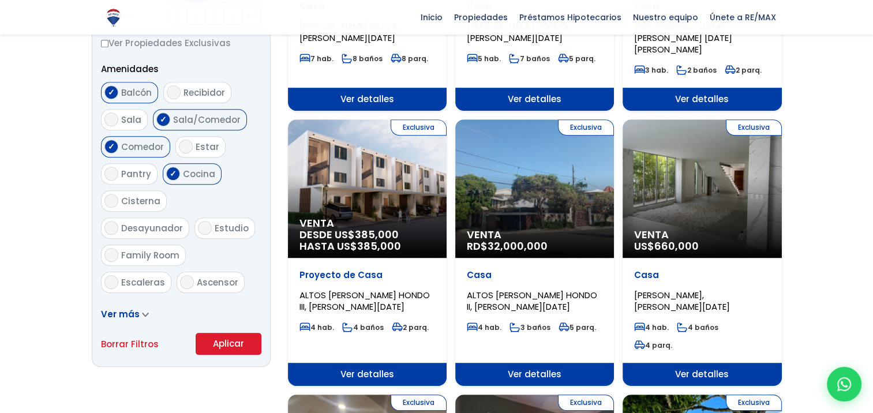
scroll to position [577, 0]
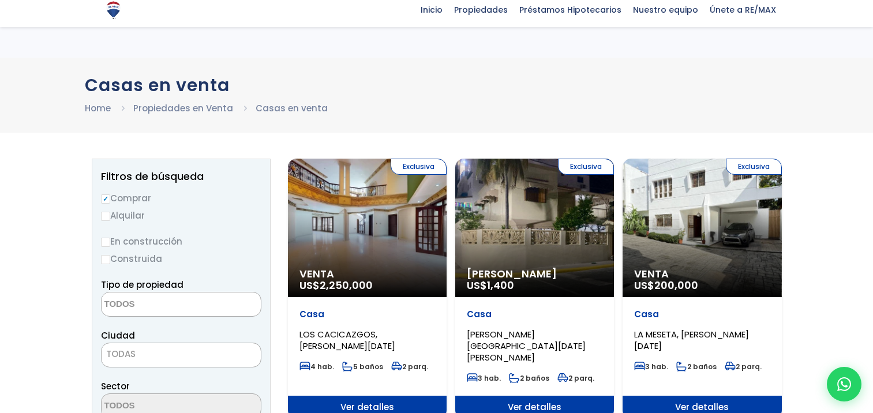
select select
select select "1"
